Goal: Task Accomplishment & Management: Use online tool/utility

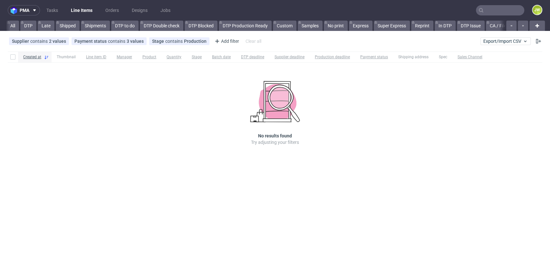
scroll to position [0, 1013]
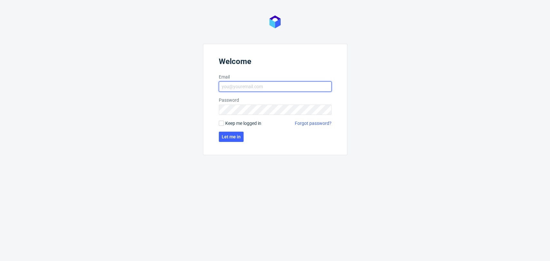
type input "[PERSON_NAME][EMAIL_ADDRESS][DOMAIN_NAME]"
click at [216, 136] on form "Welcome Email [PERSON_NAME][EMAIL_ADDRESS][DOMAIN_NAME] Password Keep me logged…" at bounding box center [275, 99] width 144 height 111
click at [219, 133] on button "Let me in" at bounding box center [231, 137] width 25 height 10
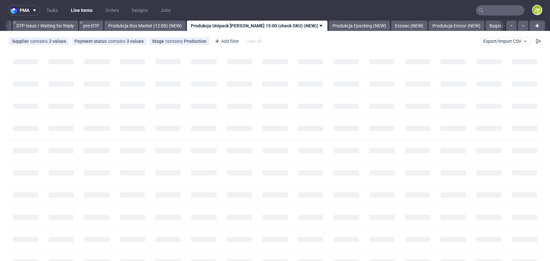
scroll to position [0, 1016]
click at [483, 39] on span "Export/Import CSV" at bounding box center [505, 41] width 44 height 5
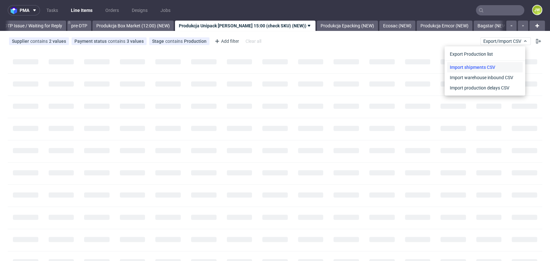
click at [469, 64] on link "Import shipments CSV" at bounding box center [484, 67] width 75 height 10
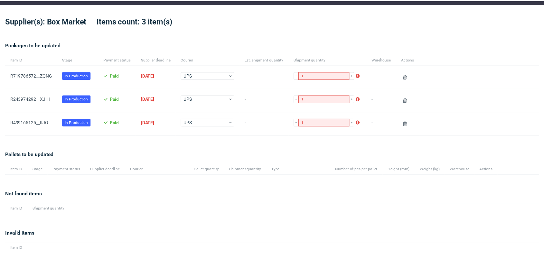
scroll to position [34, 0]
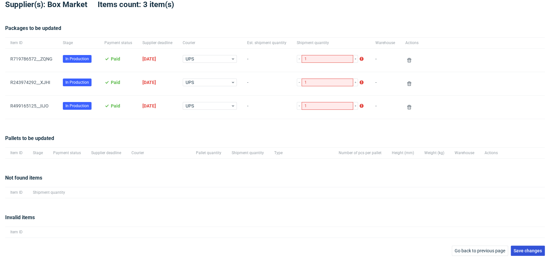
click at [515, 251] on span "Save changes" at bounding box center [527, 251] width 28 height 5
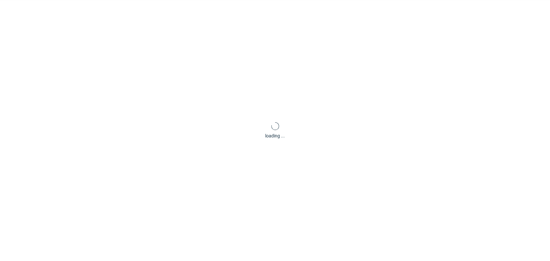
scroll to position [31, 0]
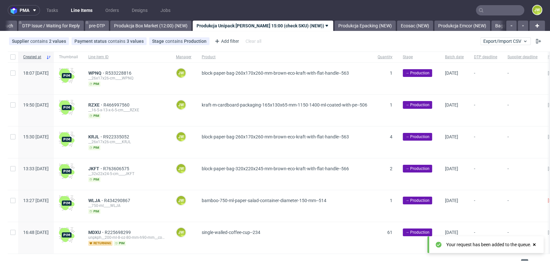
scroll to position [0, 1016]
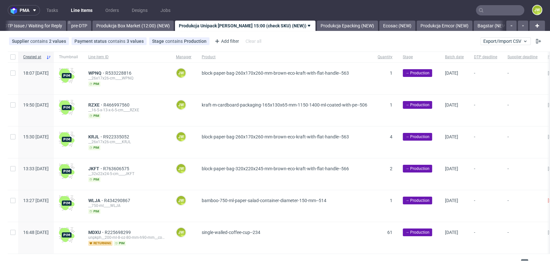
click at [354, 41] on div "Supplier contains 2 values Unipack, Unipack PH Payment status contains 3 values…" at bounding box center [275, 41] width 550 height 15
click at [235, 5] on nav "pma Tasks Line Items Orders Designs Jobs JW" at bounding box center [275, 10] width 550 height 21
